Goal: Task Accomplishment & Management: Manage account settings

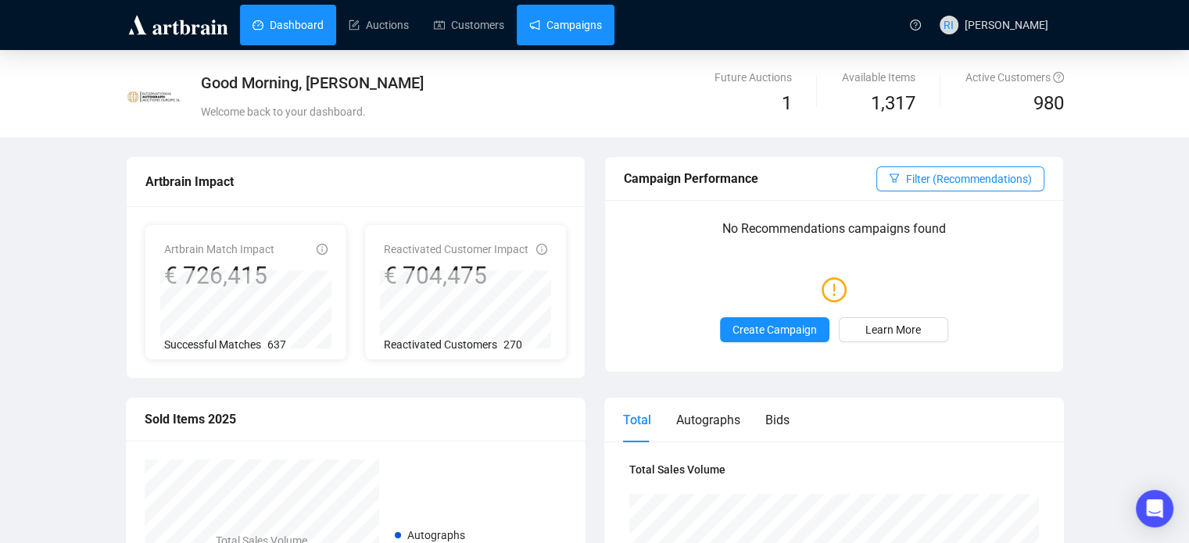
click at [586, 33] on link "Campaigns" at bounding box center [565, 25] width 73 height 41
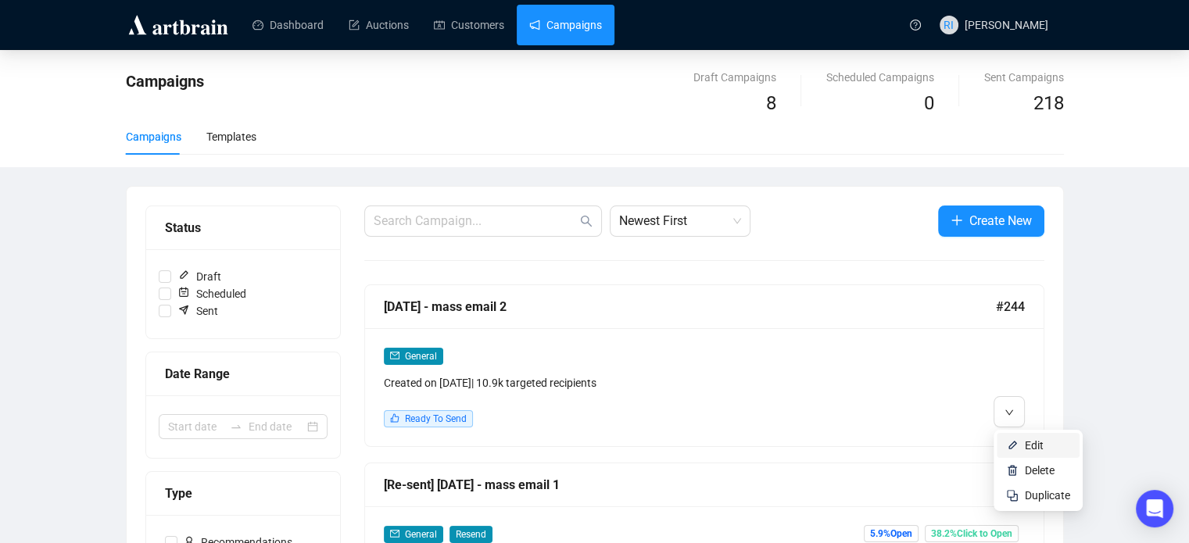
click at [1041, 449] on span "Edit" at bounding box center [1034, 445] width 19 height 13
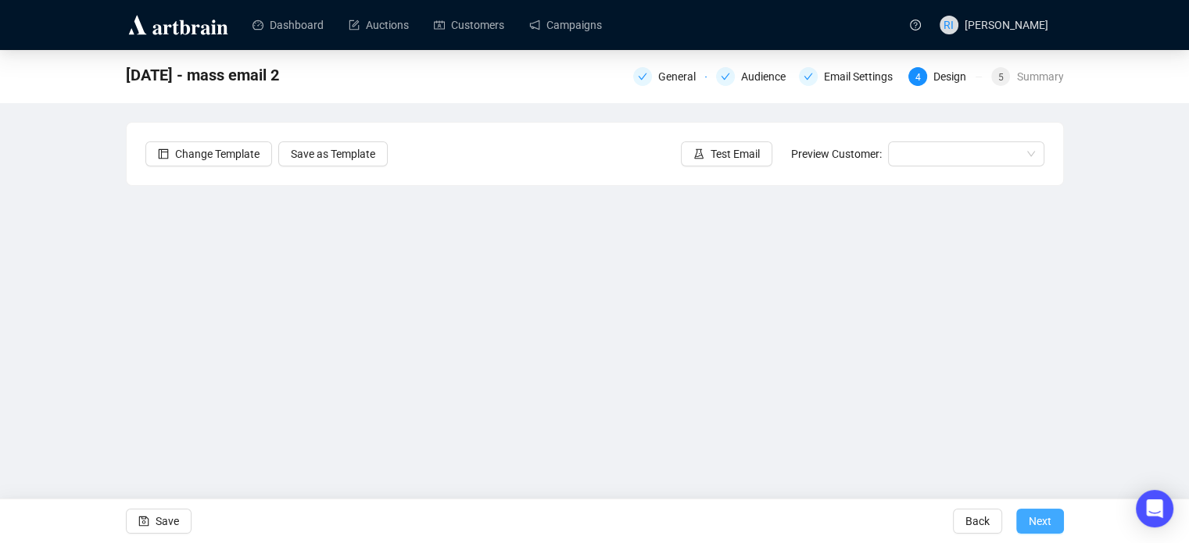
click at [1048, 526] on span "Next" at bounding box center [1039, 521] width 23 height 44
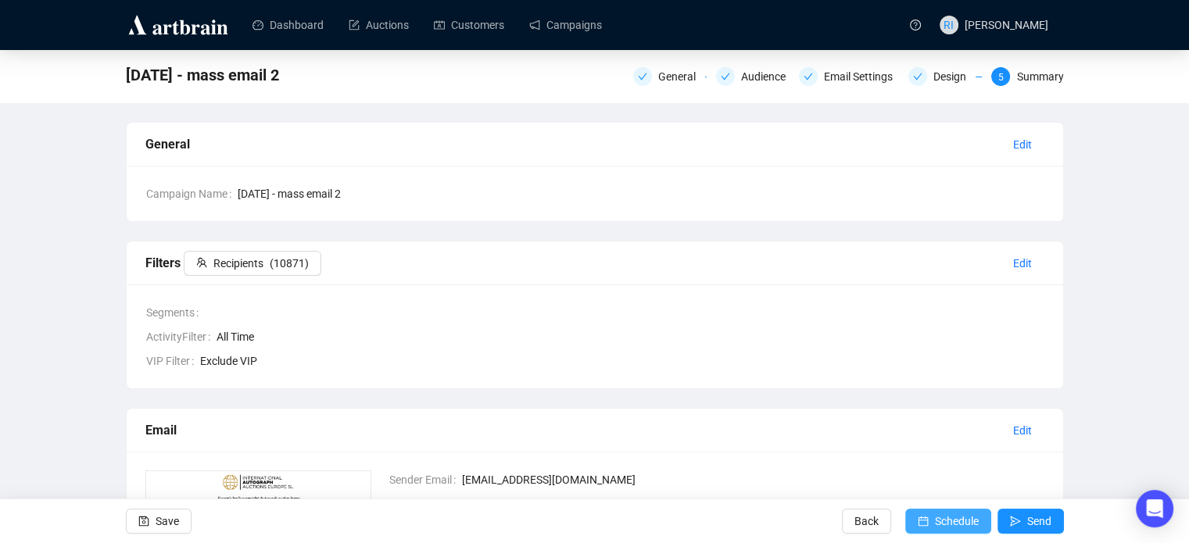
click at [960, 521] on span "Schedule" at bounding box center [957, 521] width 44 height 44
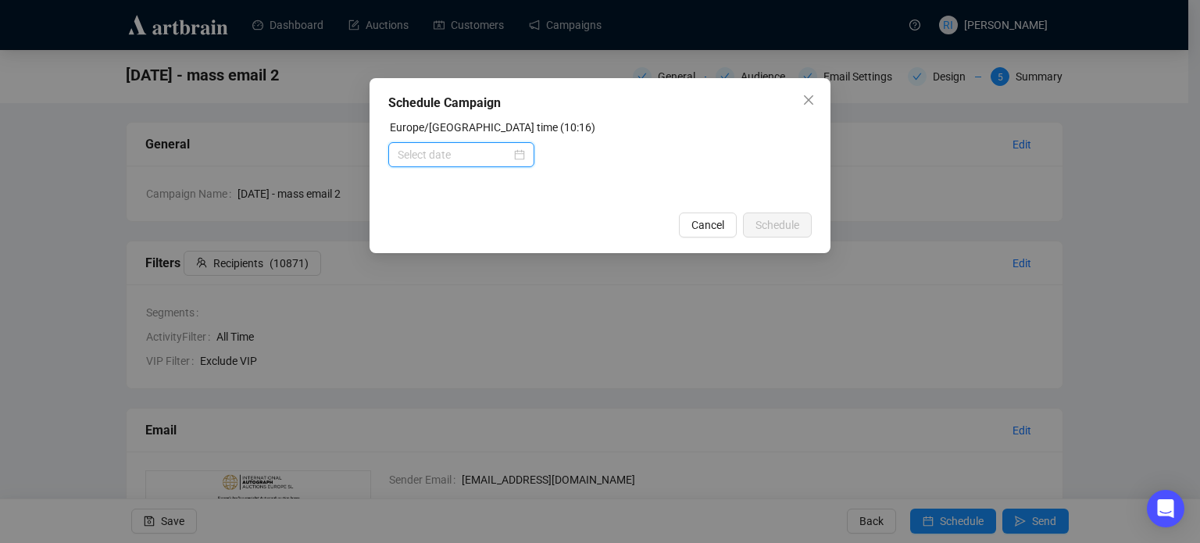
click at [448, 159] on input at bounding box center [454, 154] width 113 height 17
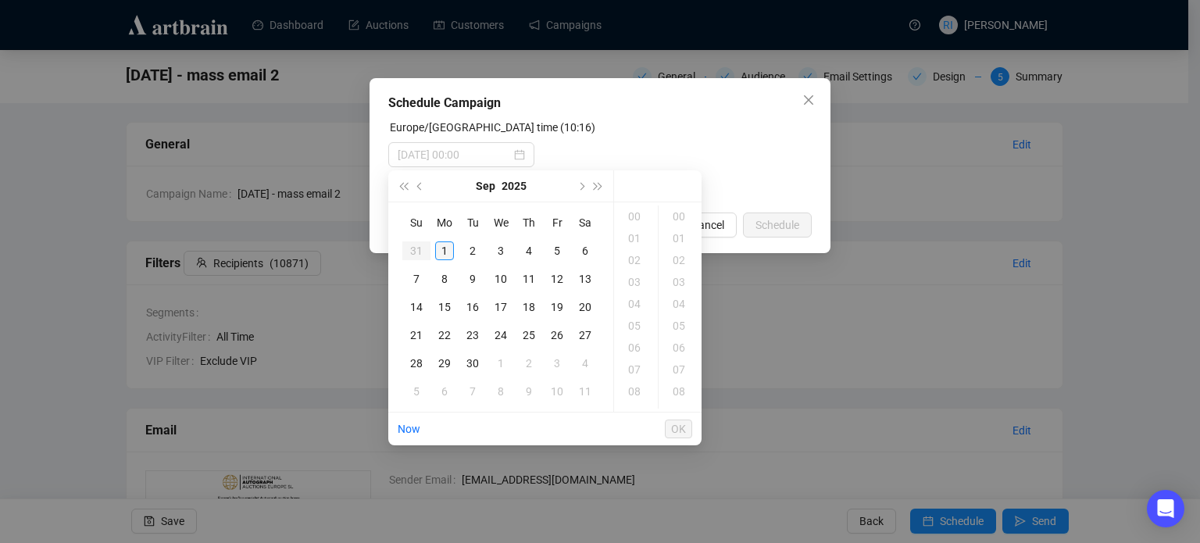
click at [447, 247] on div "1" at bounding box center [444, 250] width 19 height 19
click at [630, 263] on div "12" at bounding box center [636, 260] width 38 height 22
click at [685, 246] on div "14" at bounding box center [681, 245] width 38 height 22
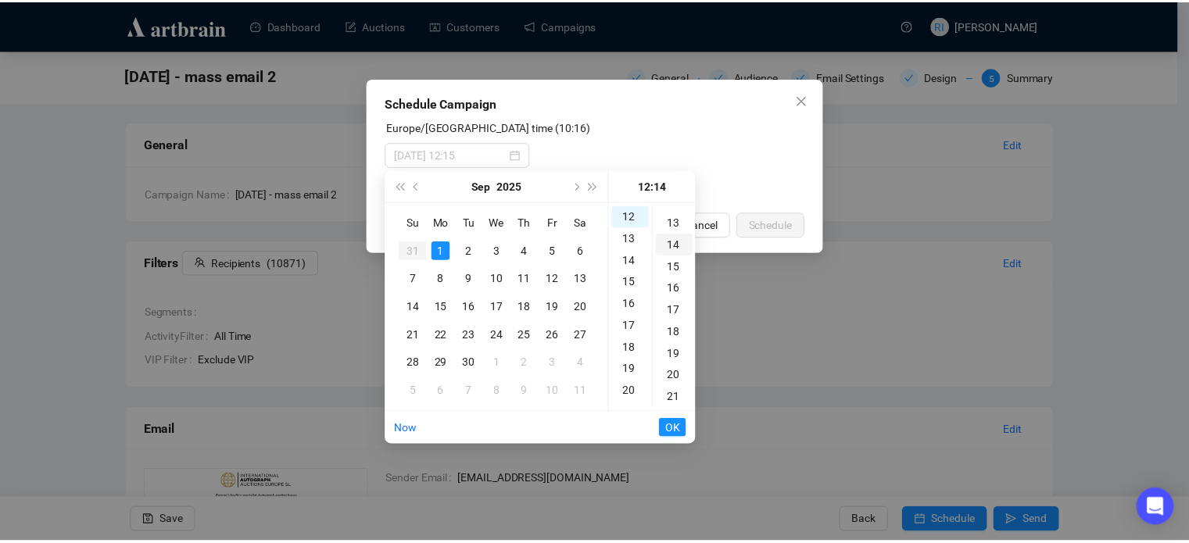
scroll to position [306, 0]
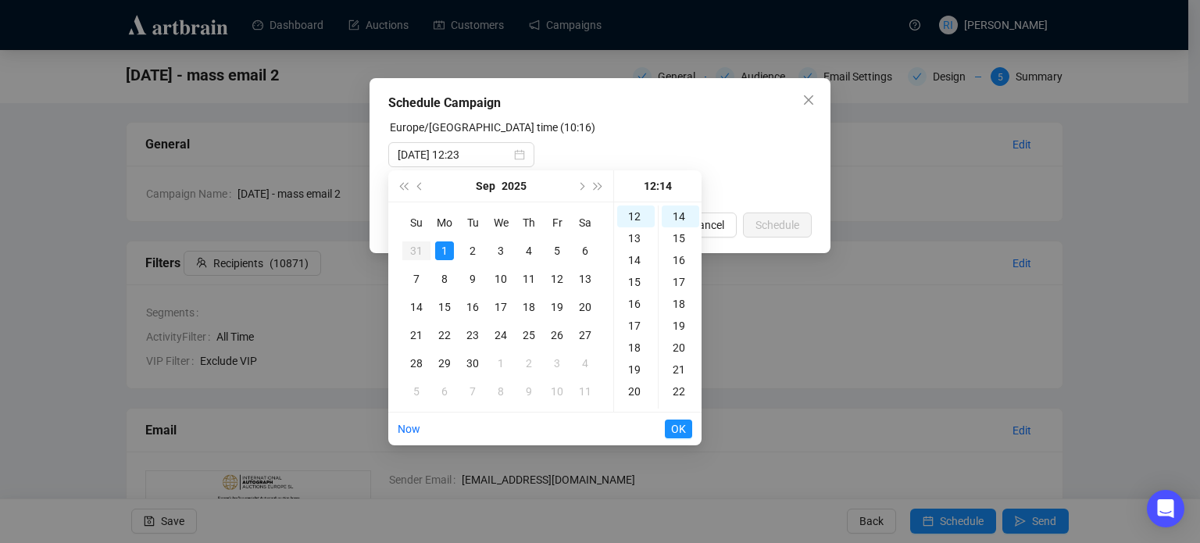
type input "[DATE] 12:14"
click at [678, 434] on span "OK" at bounding box center [678, 429] width 15 height 30
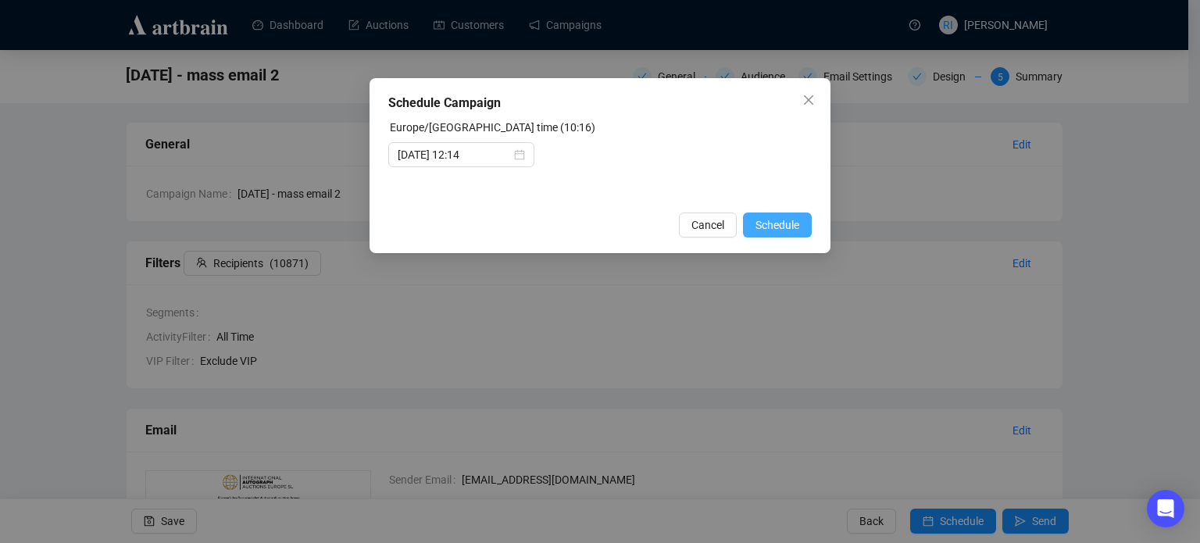
click at [775, 231] on span "Schedule" at bounding box center [778, 224] width 44 height 17
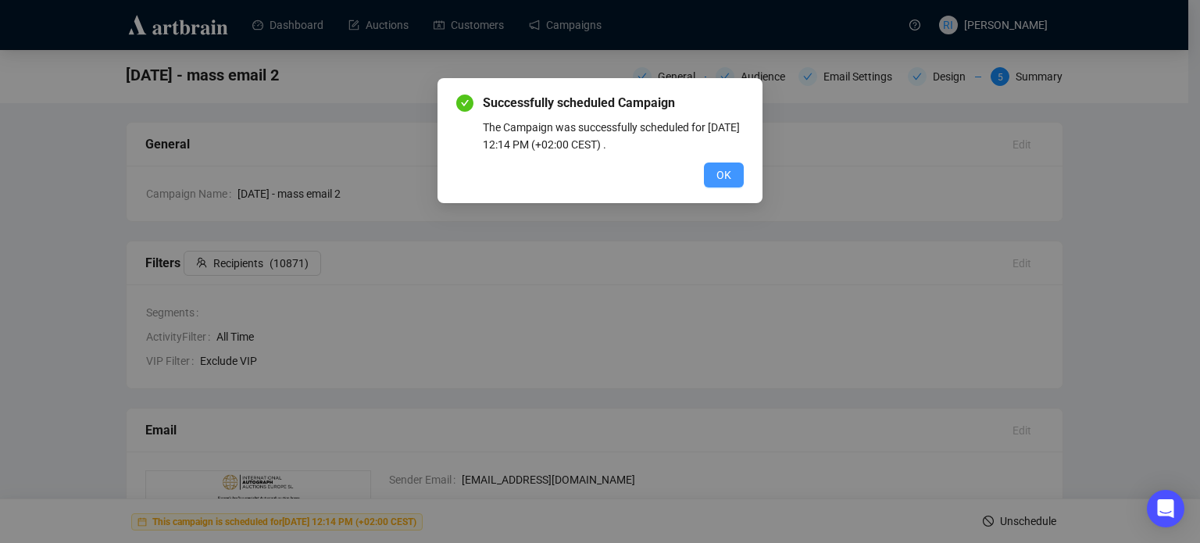
click at [721, 178] on span "OK" at bounding box center [724, 174] width 15 height 17
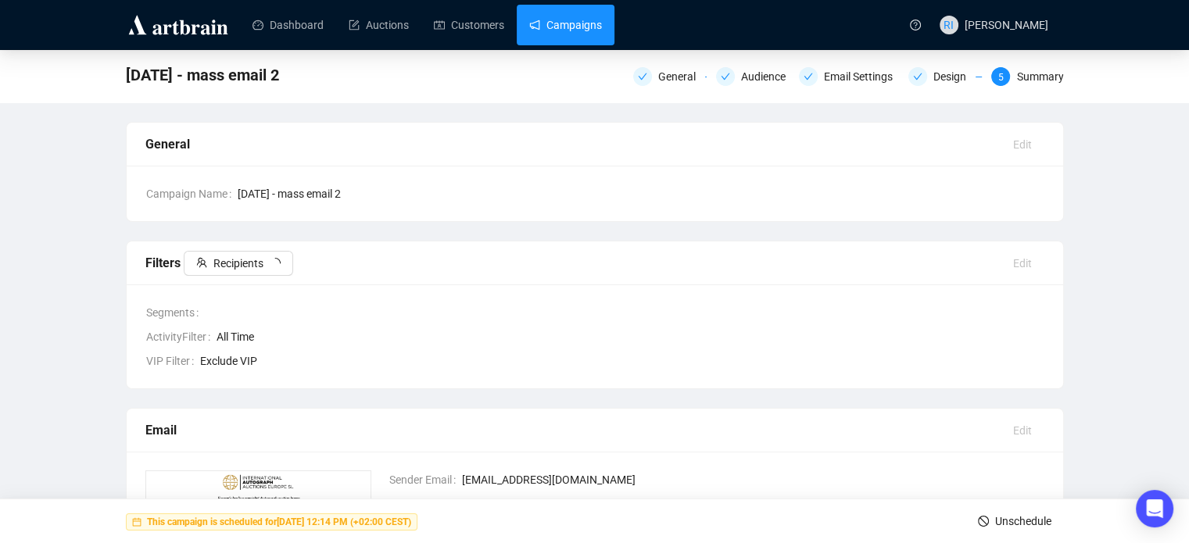
click at [560, 23] on link "Campaigns" at bounding box center [565, 25] width 73 height 41
